Goal: Book appointment/travel/reservation

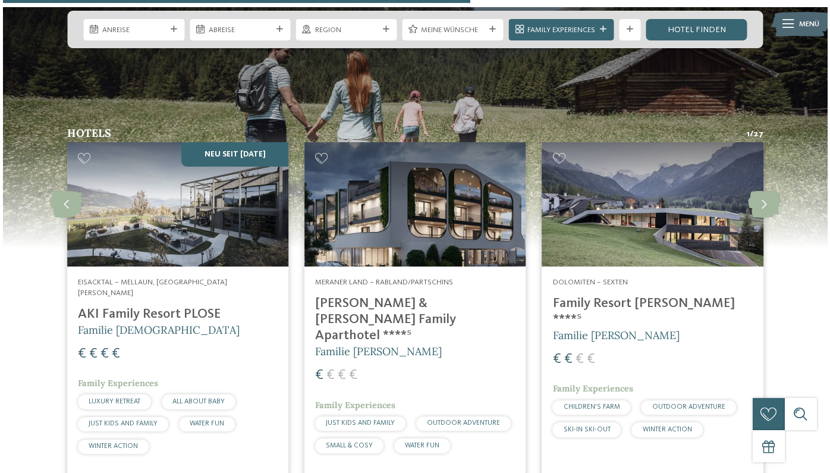
scroll to position [2735, 0]
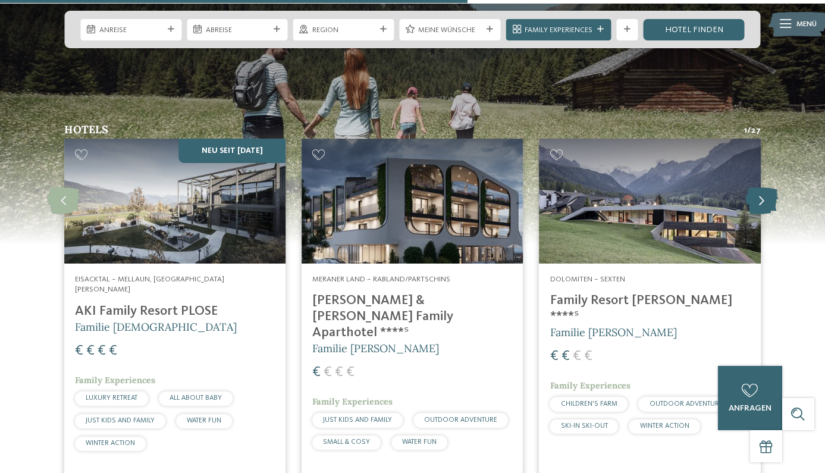
click at [762, 188] on icon at bounding box center [761, 201] width 33 height 27
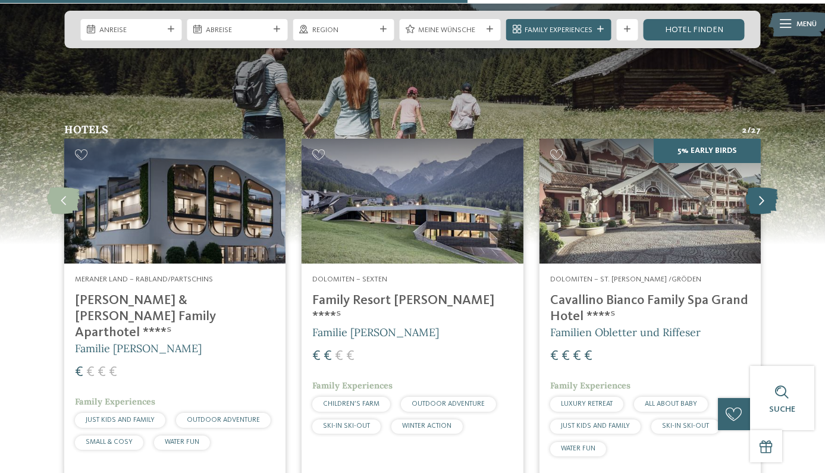
click at [762, 188] on icon at bounding box center [761, 201] width 33 height 27
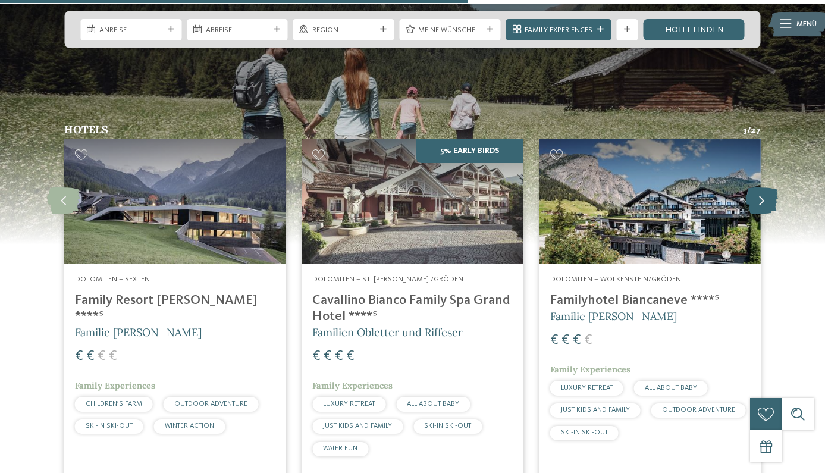
click at [762, 188] on icon at bounding box center [761, 201] width 33 height 27
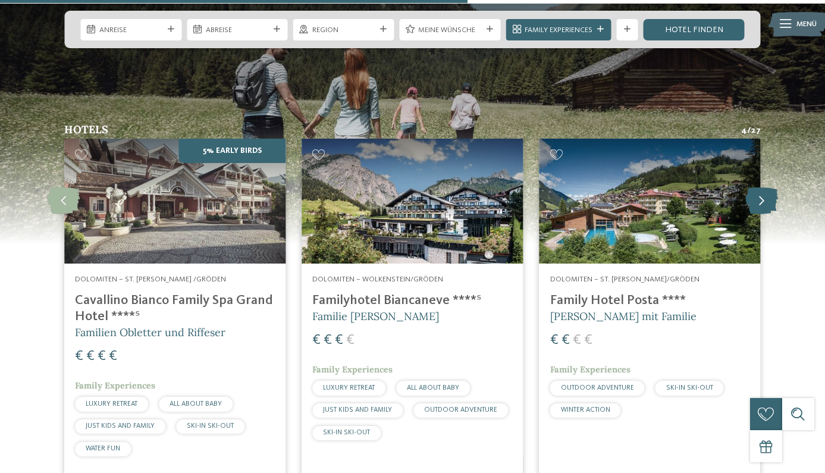
click at [762, 188] on icon at bounding box center [761, 201] width 33 height 27
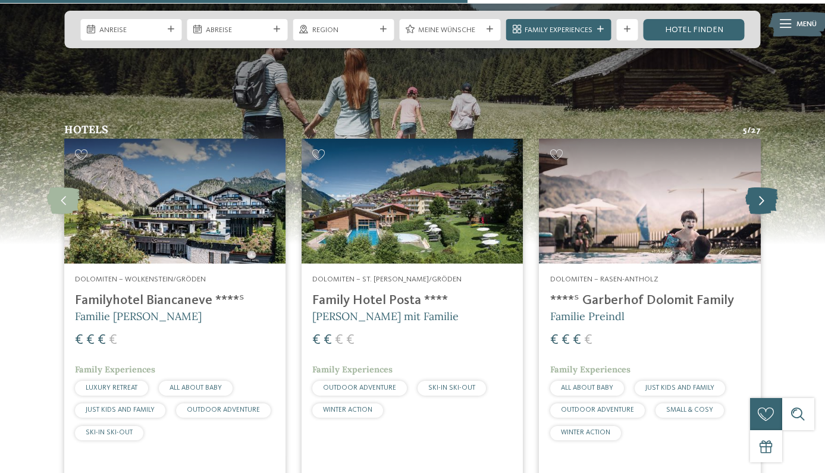
click at [762, 188] on icon at bounding box center [761, 201] width 33 height 27
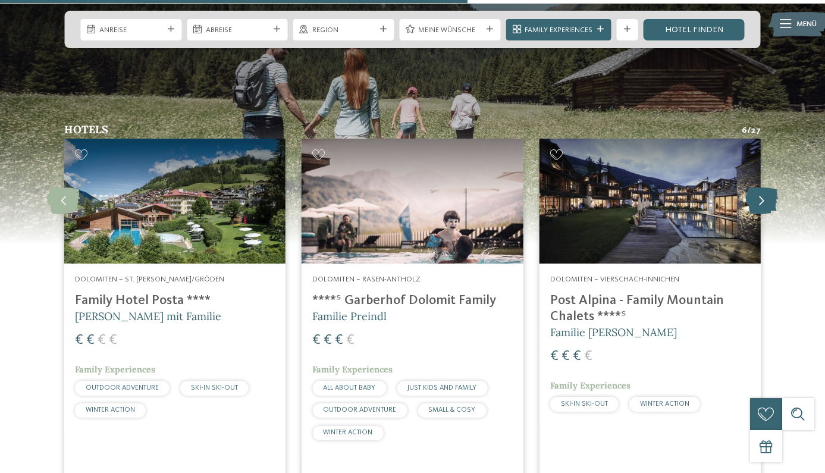
click at [762, 188] on icon at bounding box center [761, 201] width 33 height 27
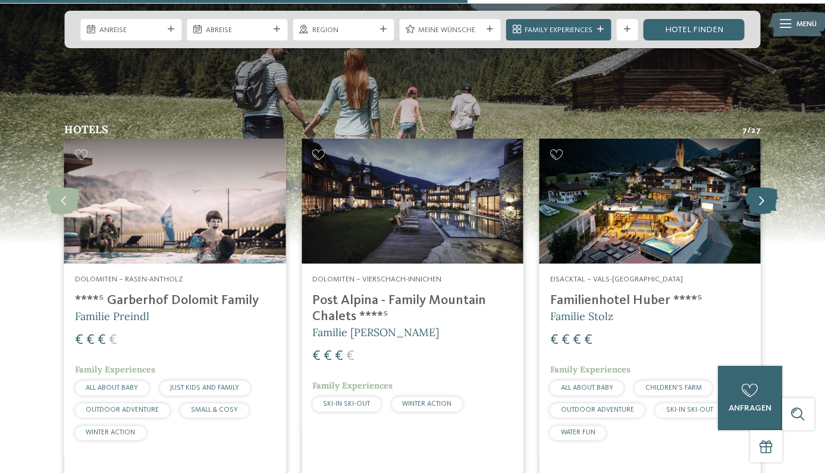
click at [762, 188] on icon at bounding box center [761, 201] width 33 height 27
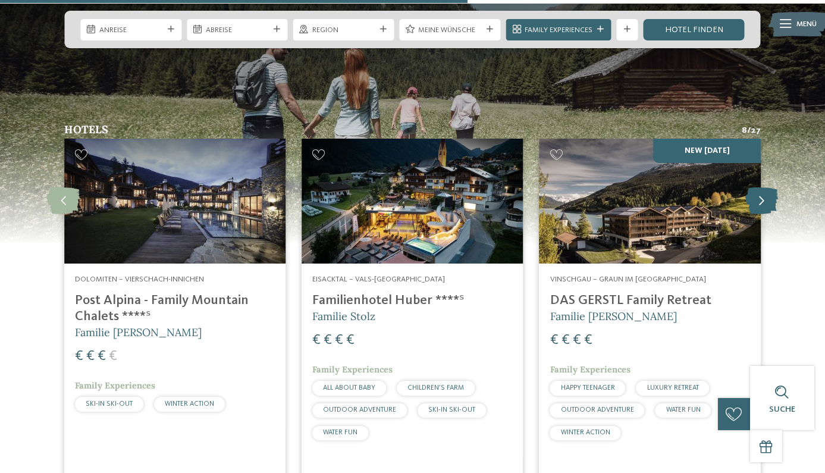
click at [762, 188] on icon at bounding box center [761, 201] width 33 height 27
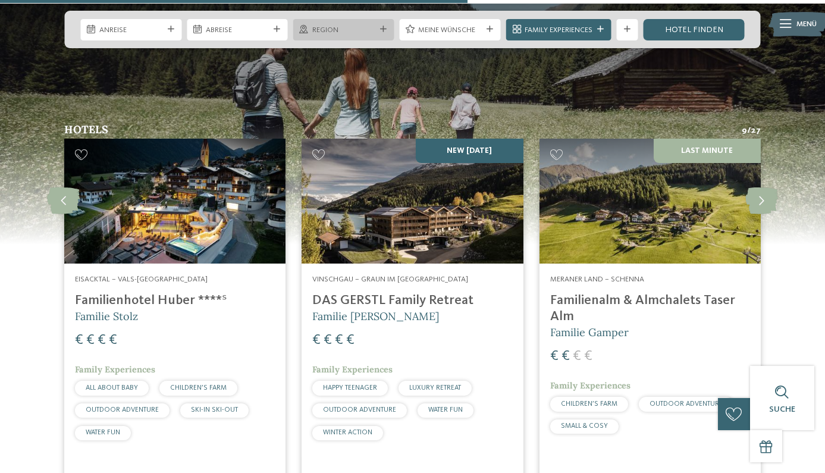
click at [332, 31] on span "Region" at bounding box center [344, 30] width 64 height 11
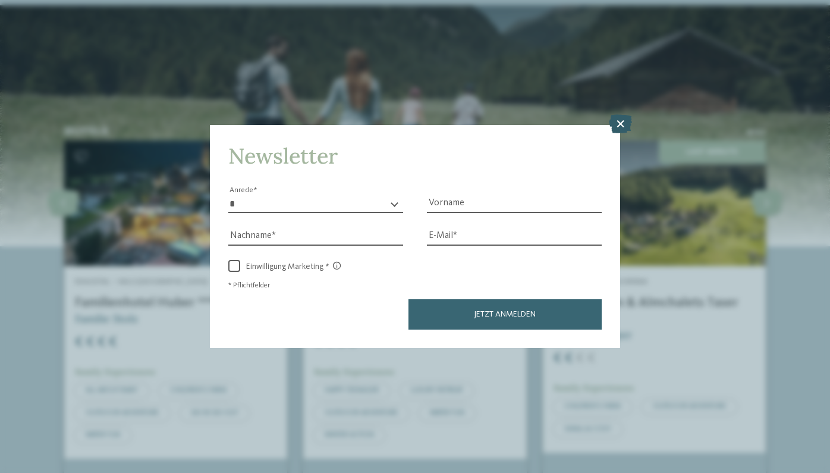
click at [614, 114] on icon at bounding box center [620, 123] width 23 height 19
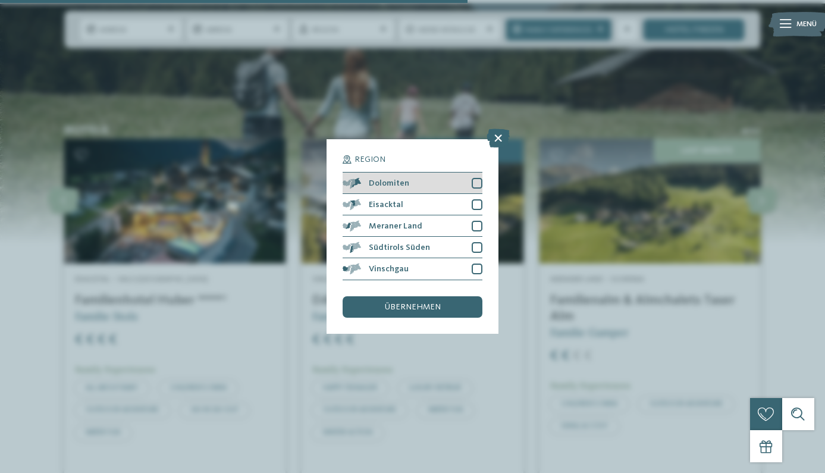
click at [453, 172] on div "Dolomiten" at bounding box center [412, 182] width 139 height 21
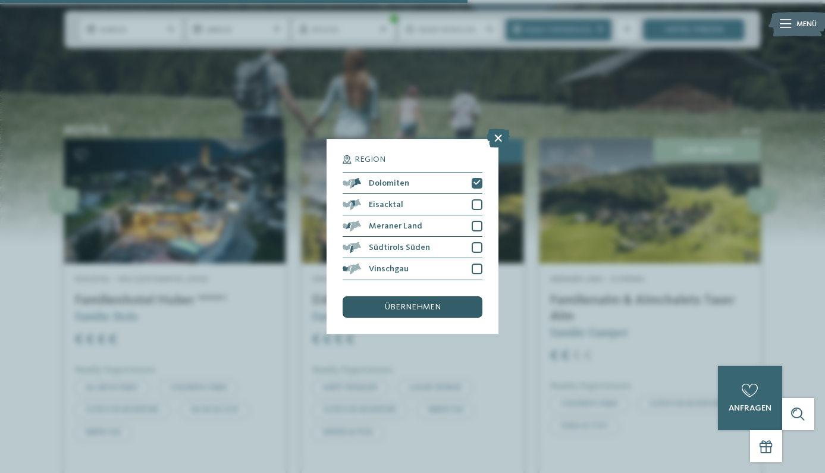
click at [425, 303] on span "übernehmen" at bounding box center [413, 307] width 56 height 8
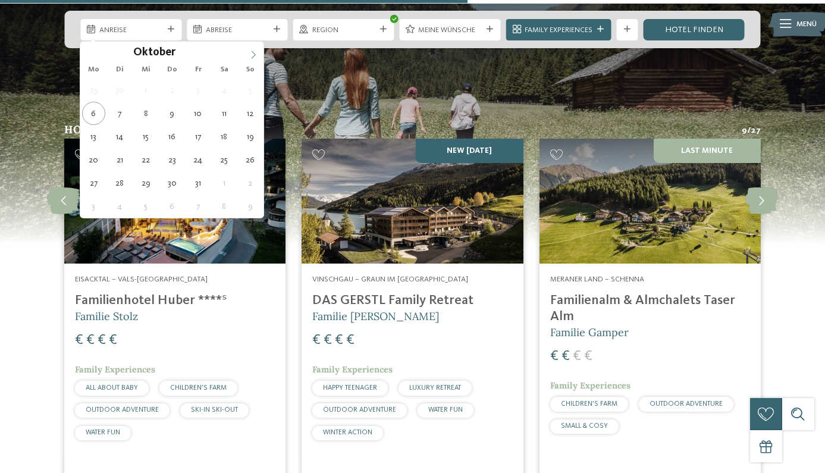
click at [251, 51] on icon at bounding box center [253, 55] width 8 height 8
type input "****"
click at [251, 51] on icon at bounding box center [253, 55] width 8 height 8
type div "[DATE]"
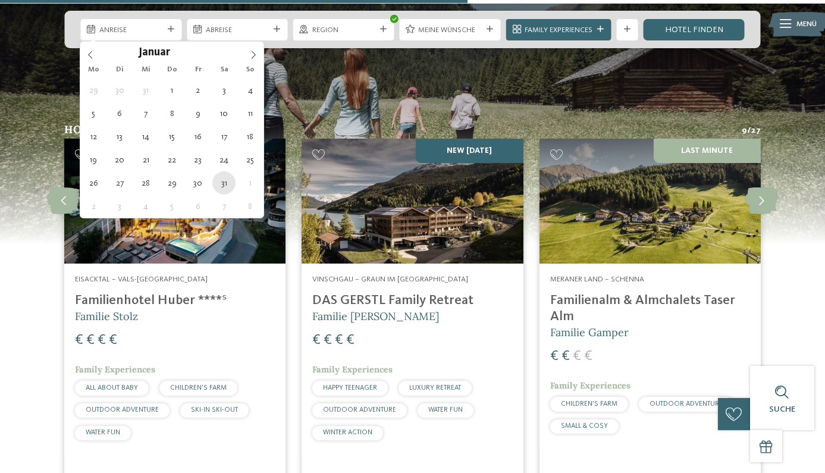
type input "****"
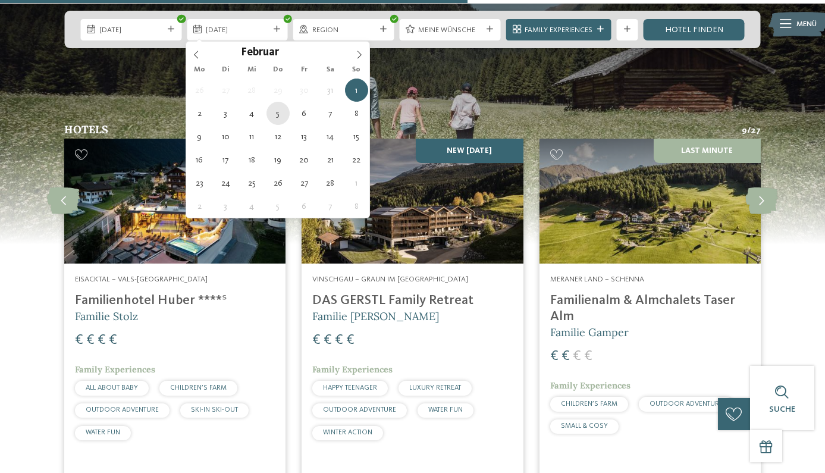
type div "[DATE]"
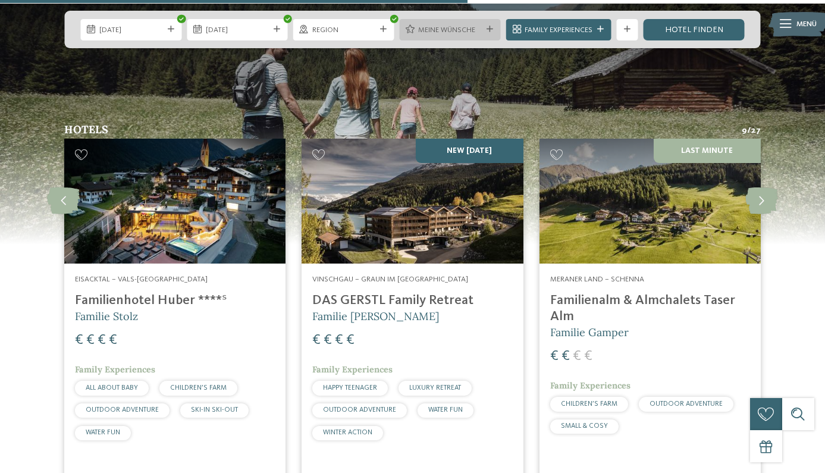
click at [434, 26] on span "Meine Wünsche" at bounding box center [450, 30] width 64 height 11
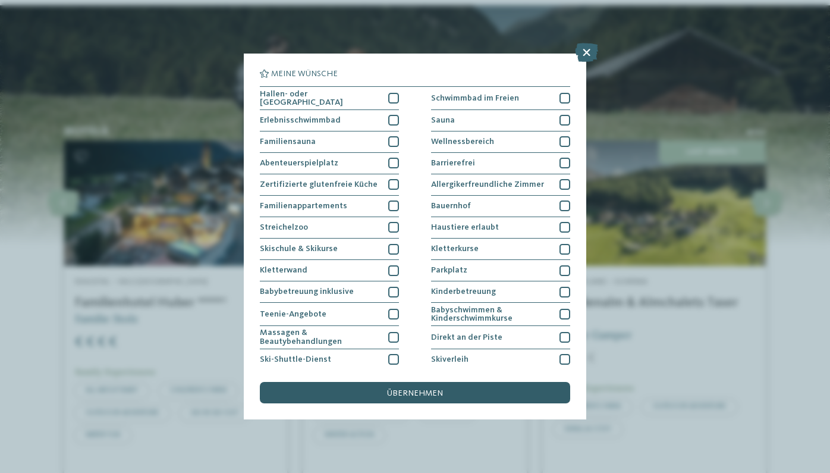
click at [416, 389] on span "übernehmen" at bounding box center [415, 393] width 56 height 8
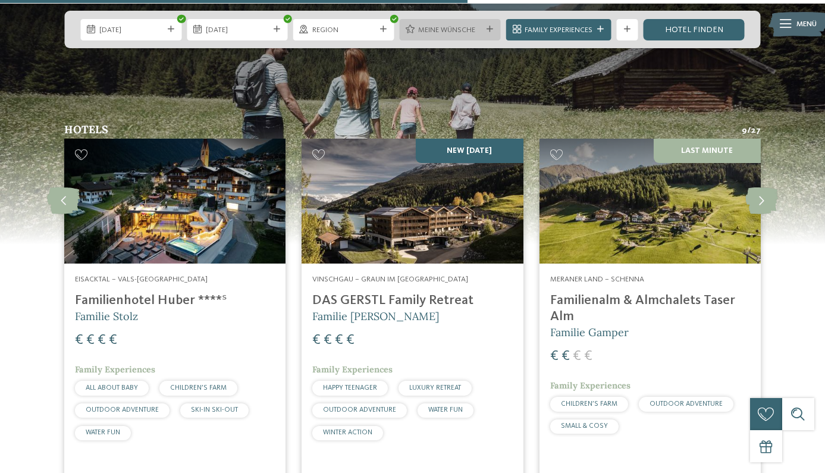
click at [486, 33] on icon at bounding box center [489, 29] width 7 height 7
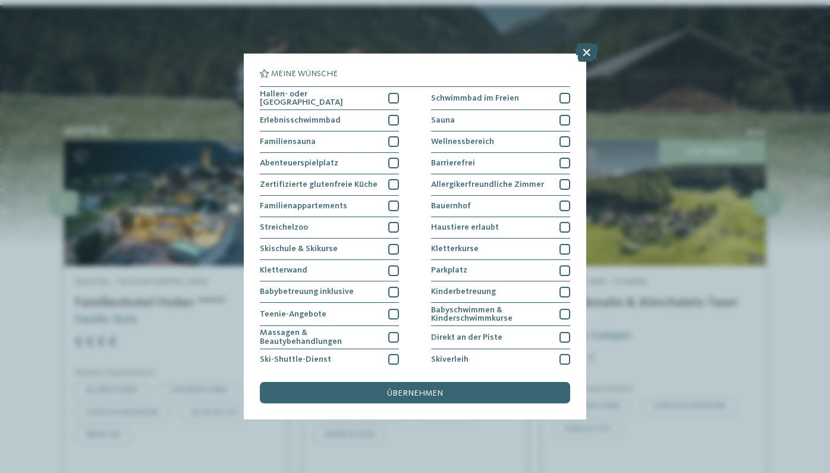
click at [595, 56] on icon at bounding box center [586, 52] width 23 height 19
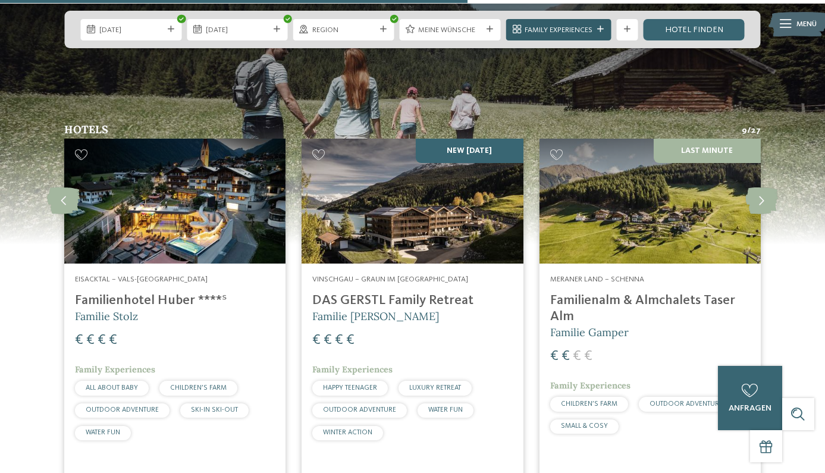
click at [555, 32] on span "Family Experiences" at bounding box center [559, 30] width 68 height 11
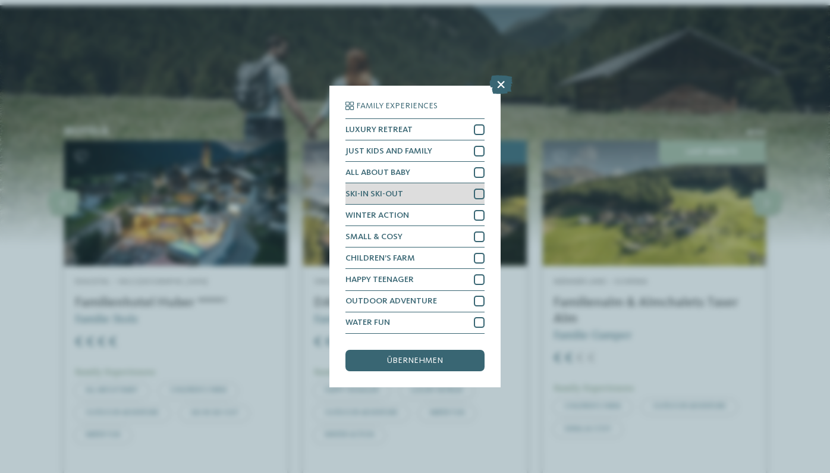
click at [401, 190] on span "SKI-IN SKI-OUT" at bounding box center [375, 194] width 58 height 8
click at [416, 356] on span "übernehmen" at bounding box center [415, 360] width 56 height 8
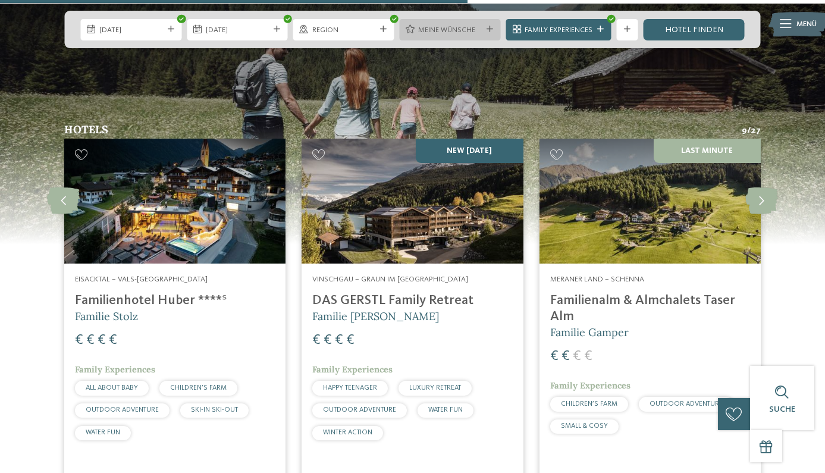
click at [432, 32] on span "Meine Wünsche" at bounding box center [450, 30] width 64 height 11
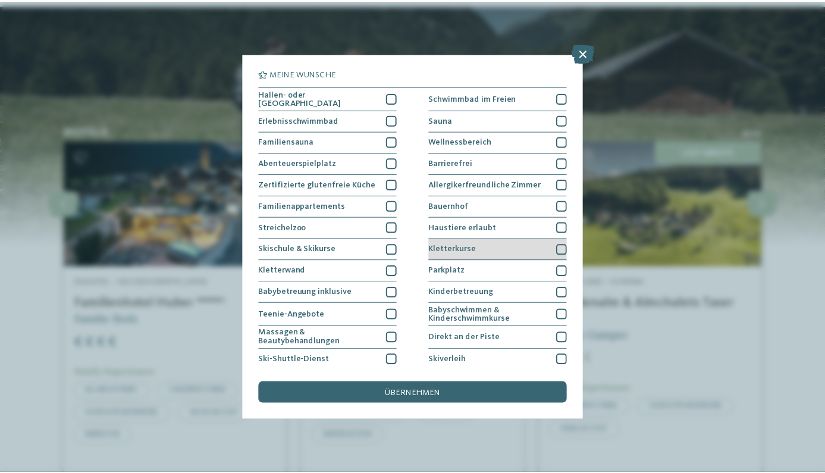
scroll to position [0, 0]
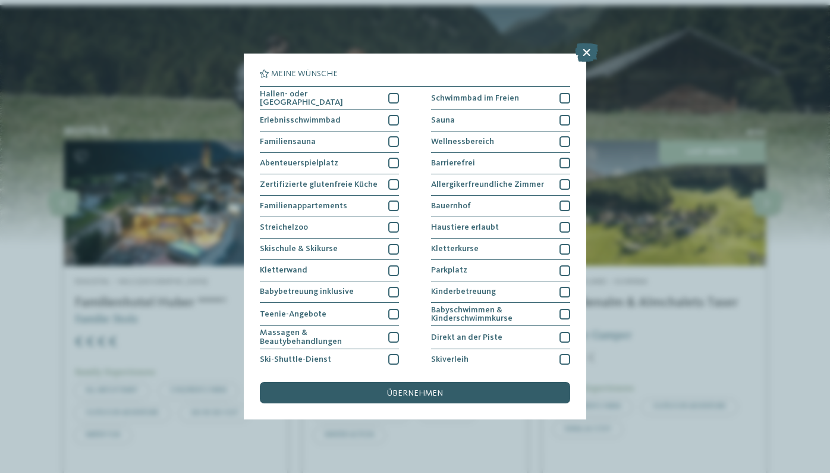
click at [442, 389] on span "übernehmen" at bounding box center [415, 393] width 56 height 8
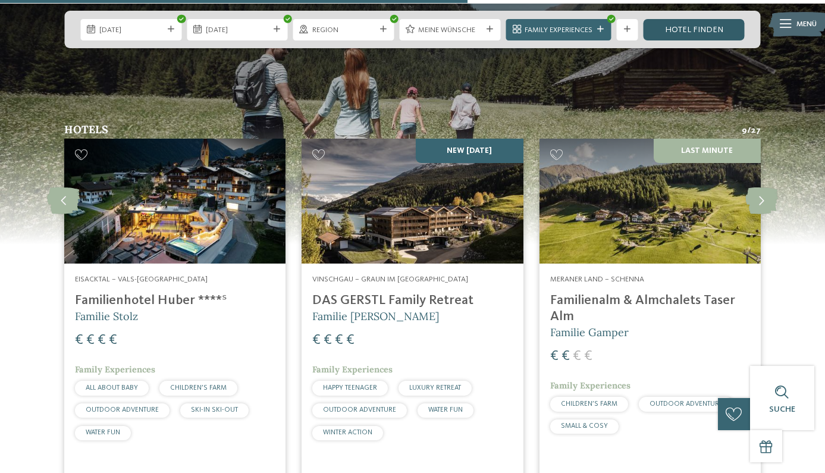
click at [705, 32] on link "Hotel finden" at bounding box center [693, 29] width 101 height 21
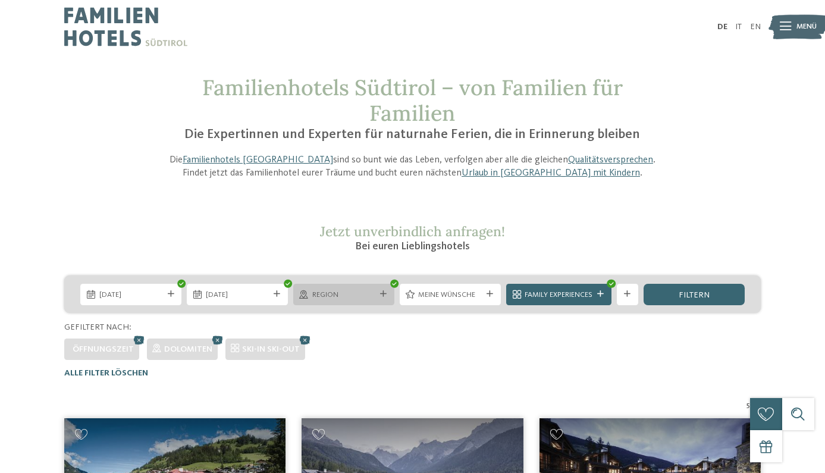
click at [369, 292] on span "Region" at bounding box center [344, 295] width 64 height 11
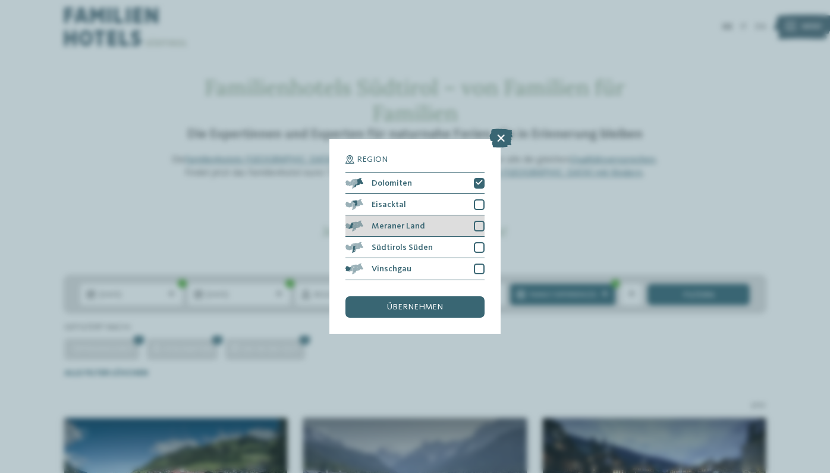
click at [472, 215] on div "Meraner Land" at bounding box center [415, 225] width 139 height 21
click at [449, 296] on div "übernehmen" at bounding box center [415, 306] width 139 height 21
